Goal: Transaction & Acquisition: Purchase product/service

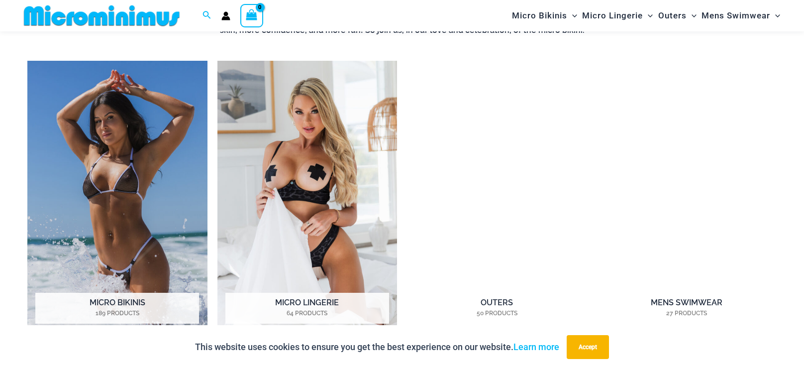
scroll to position [790, 0]
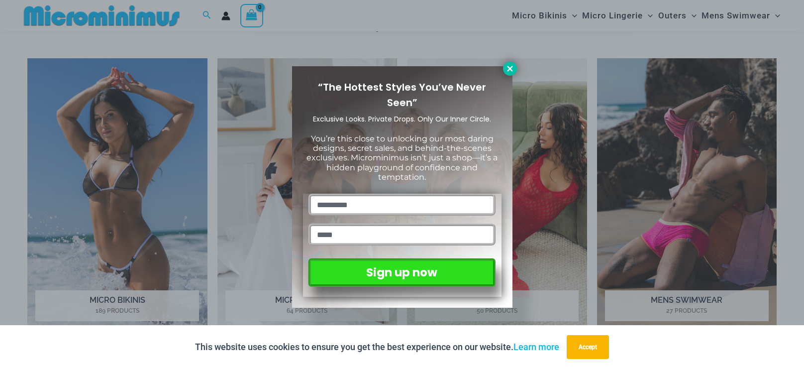
click at [507, 69] on icon at bounding box center [509, 68] width 9 height 9
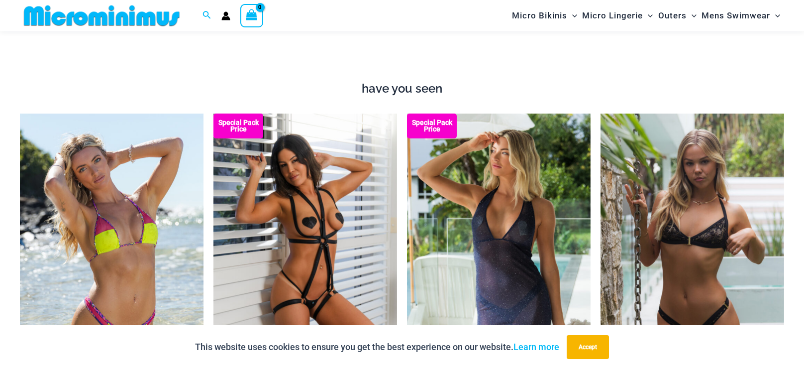
scroll to position [1187, 0]
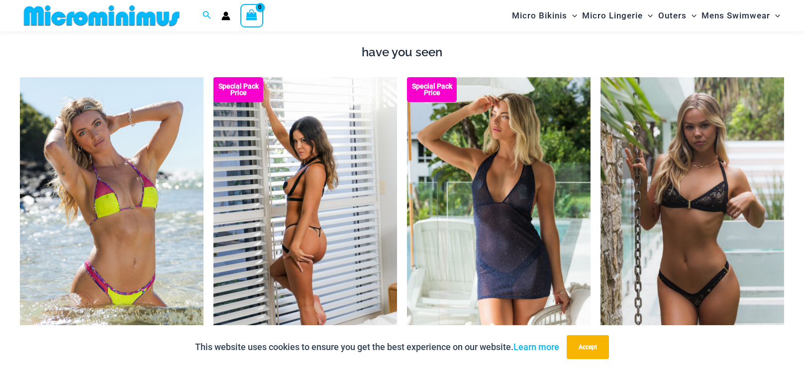
click at [301, 210] on img at bounding box center [305, 215] width 184 height 276
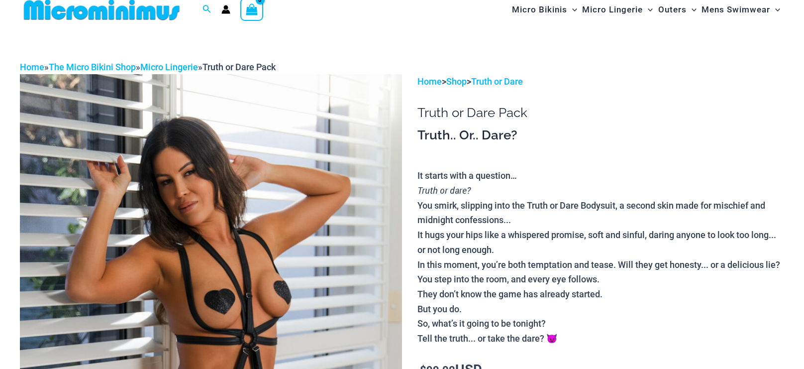
scroll to position [23, 0]
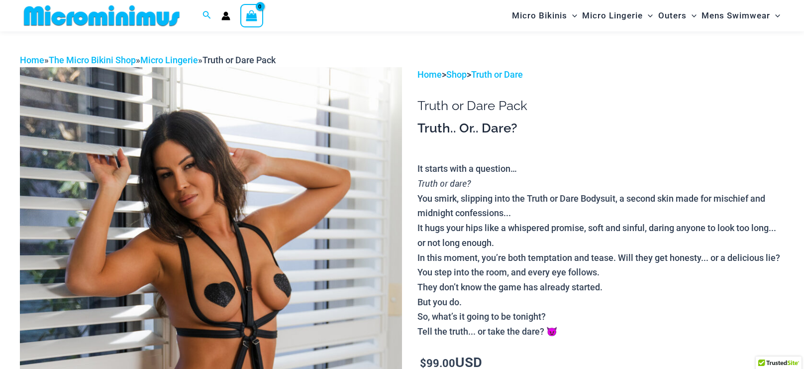
click at [60, 15] on img at bounding box center [102, 15] width 164 height 22
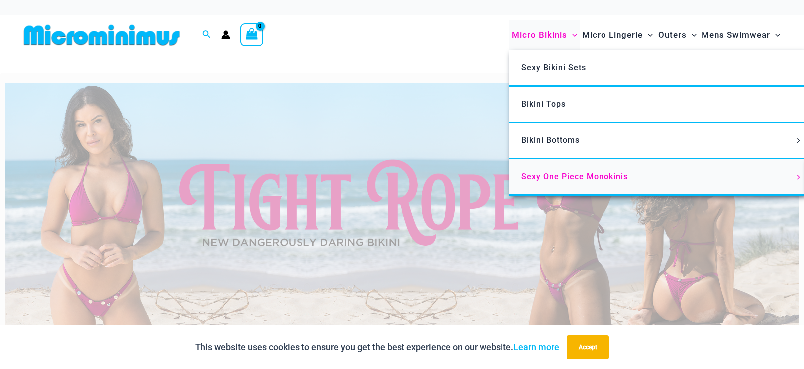
click at [573, 174] on span "Sexy One Piece Monokinis" at bounding box center [574, 176] width 106 height 9
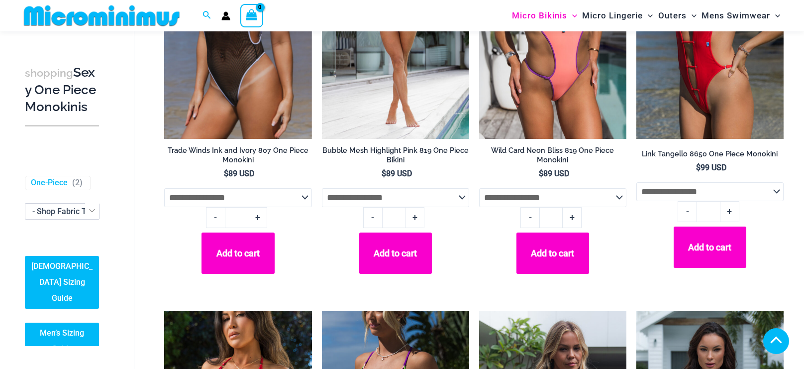
scroll to position [459, 0]
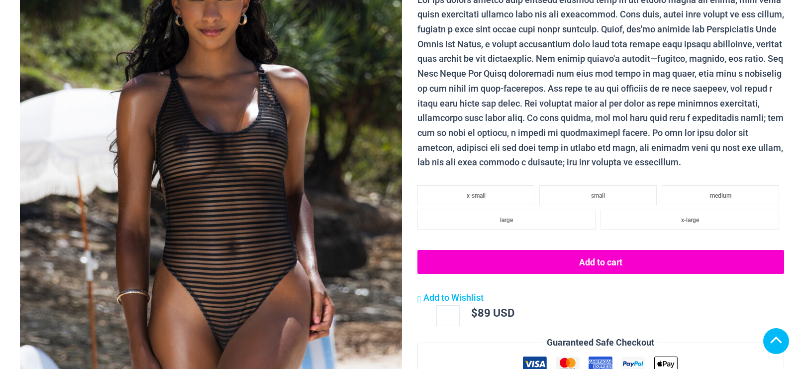
scroll to position [518, 0]
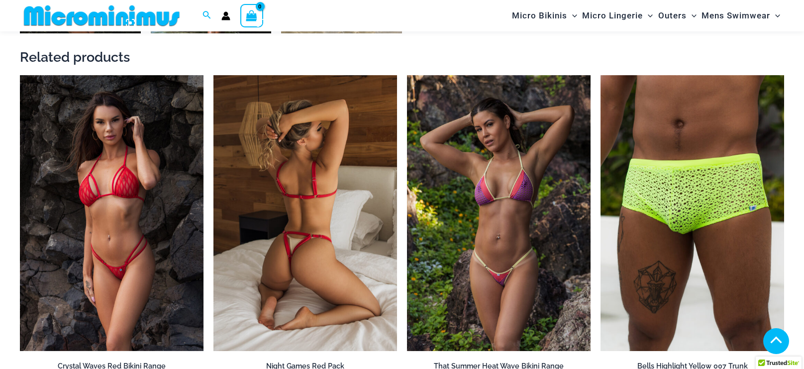
click at [298, 157] on img at bounding box center [305, 213] width 184 height 276
